Goal: Browse casually

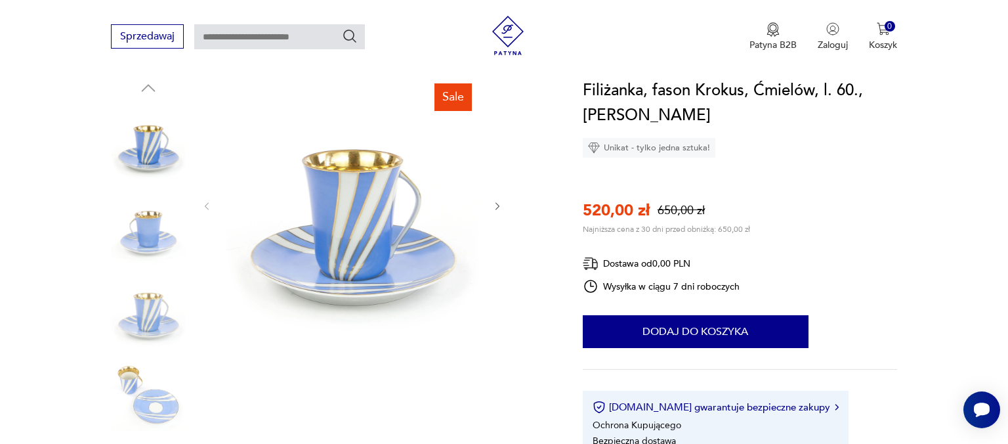
click at [494, 203] on icon "button" at bounding box center [497, 206] width 11 height 11
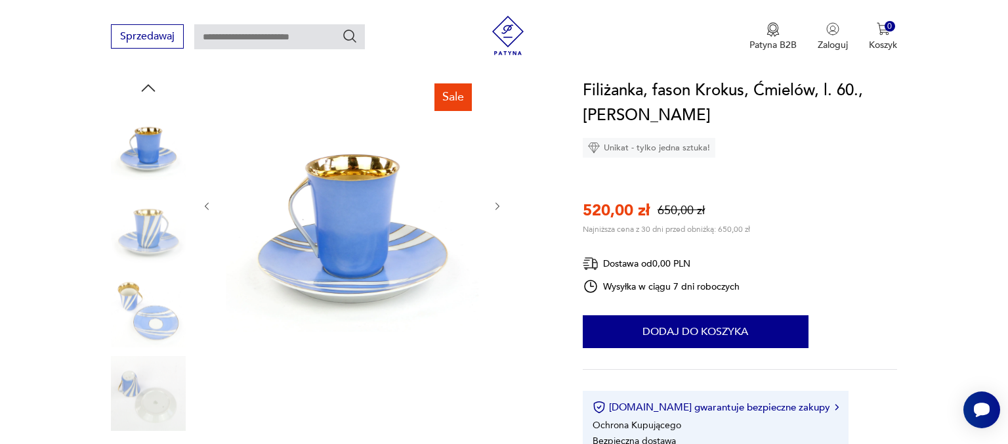
click at [494, 203] on icon "button" at bounding box center [497, 206] width 11 height 11
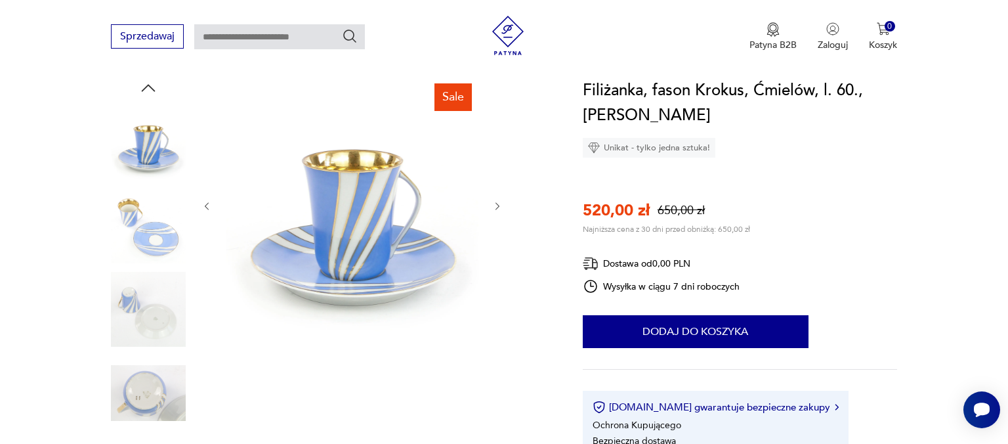
click at [494, 203] on icon "button" at bounding box center [497, 206] width 11 height 11
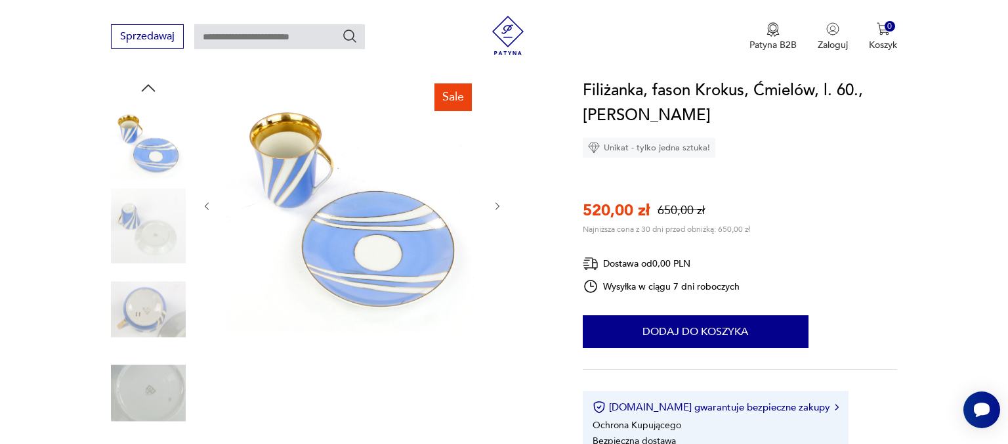
click at [494, 203] on icon "button" at bounding box center [497, 206] width 11 height 11
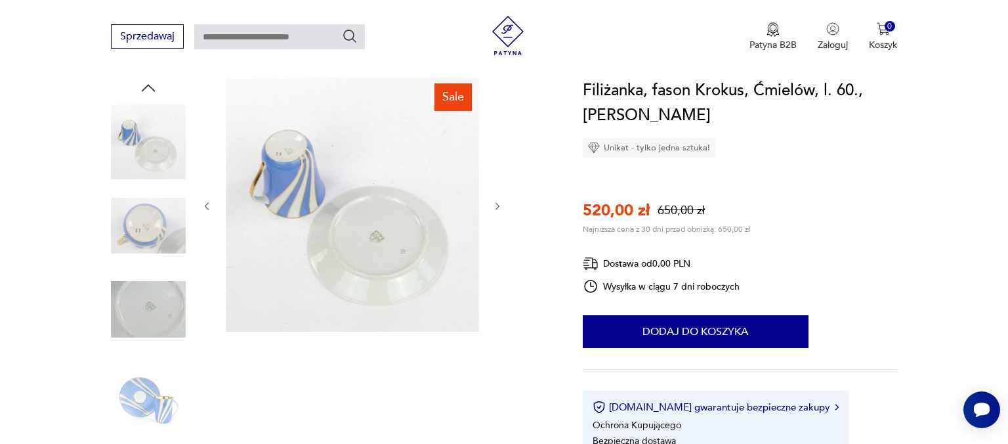
click at [494, 203] on icon "button" at bounding box center [497, 206] width 11 height 11
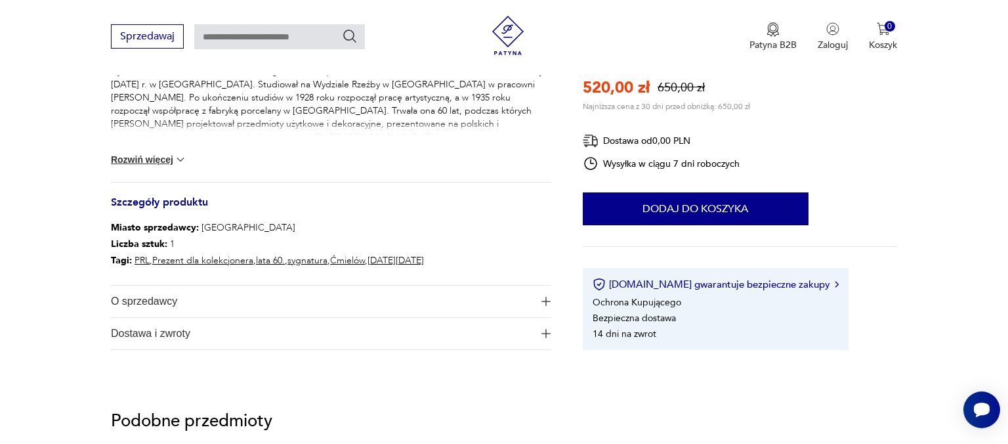
scroll to position [624, 0]
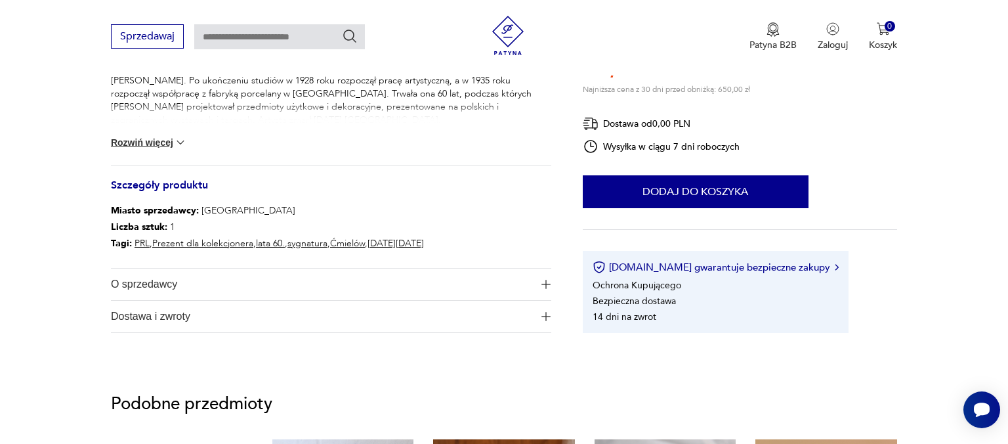
click at [187, 139] on img at bounding box center [180, 142] width 13 height 13
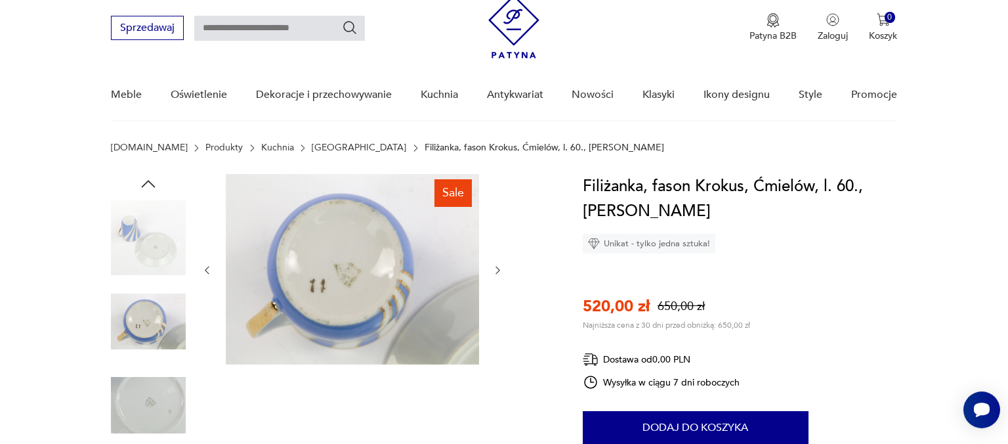
scroll to position [69, 0]
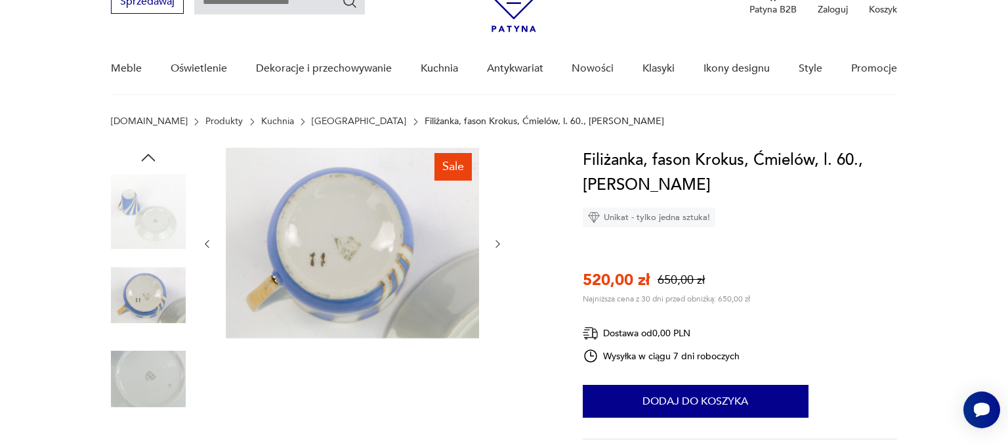
click at [496, 240] on icon "button" at bounding box center [497, 243] width 11 height 11
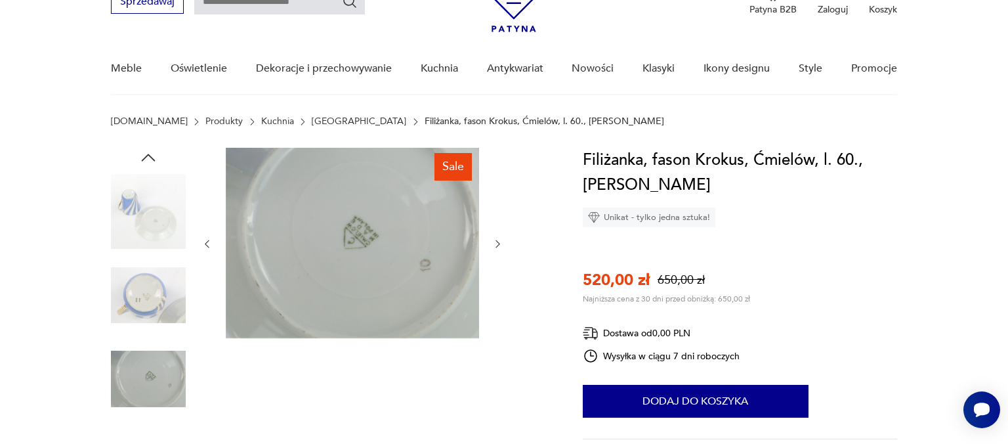
click at [496, 240] on icon "button" at bounding box center [497, 243] width 11 height 11
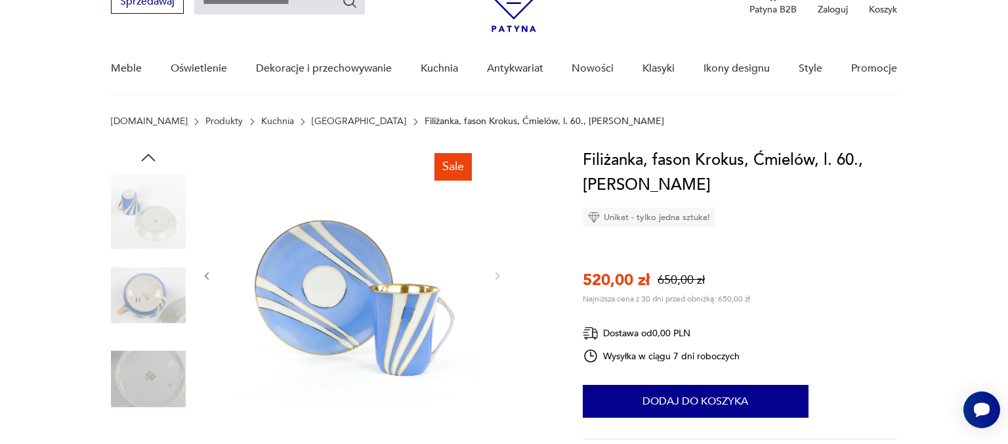
click at [496, 240] on div at bounding box center [353, 276] width 302 height 256
